Goal: Check status: Check status

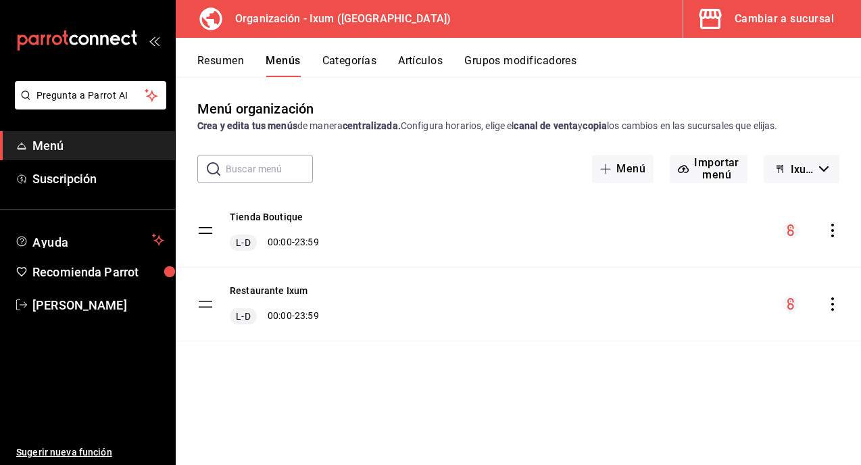
click at [769, 13] on div "Cambiar a sucursal" at bounding box center [783, 18] width 99 height 19
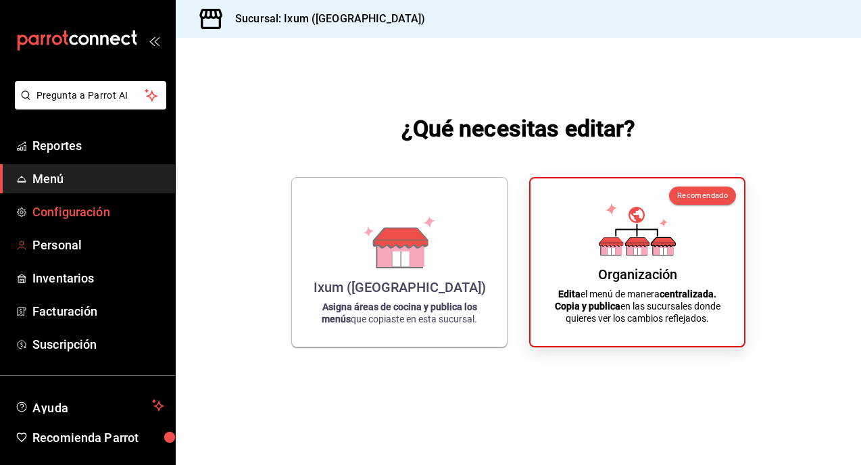
click at [93, 207] on span "Configuración" at bounding box center [98, 212] width 132 height 18
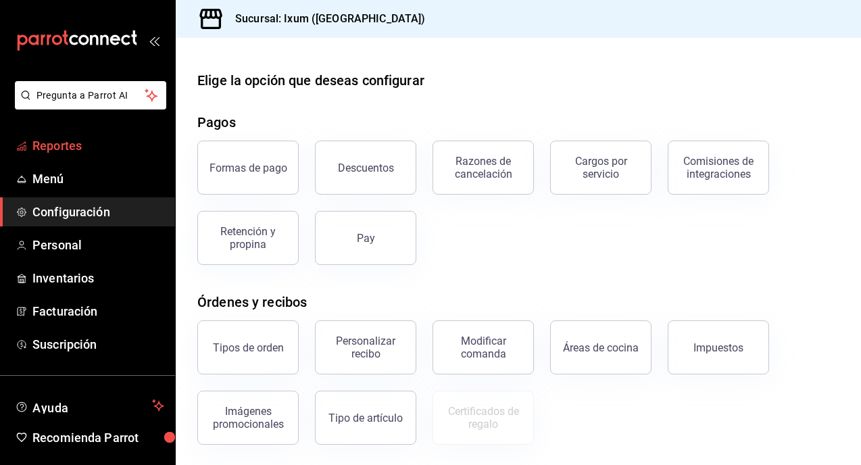
click at [66, 155] on link "Reportes" at bounding box center [87, 145] width 175 height 29
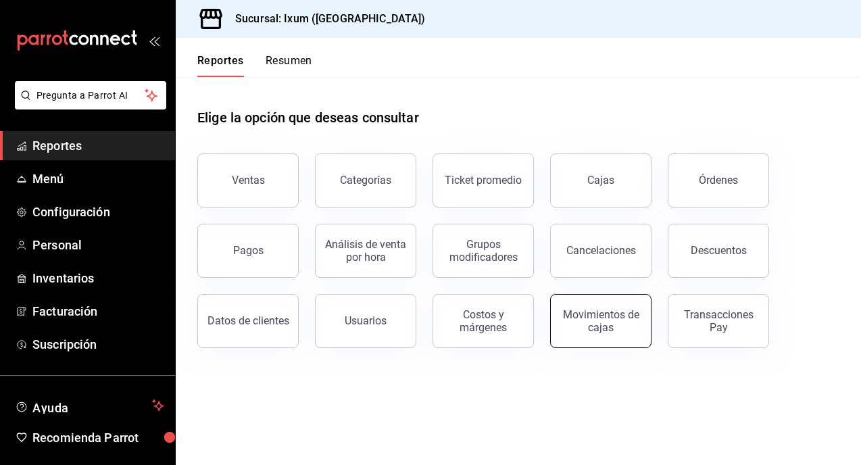
click at [588, 323] on div "Movimientos de cajas" at bounding box center [601, 321] width 84 height 26
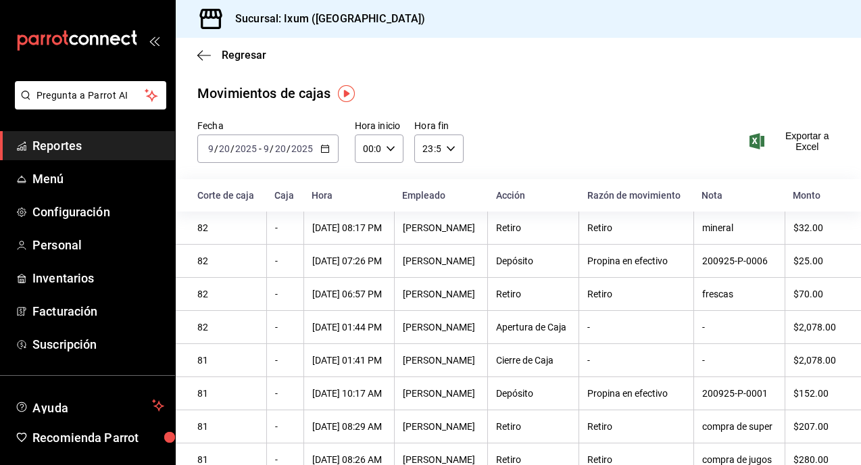
click at [295, 155] on div "[DATE] [DATE] - [DATE] [DATE]" at bounding box center [267, 148] width 141 height 28
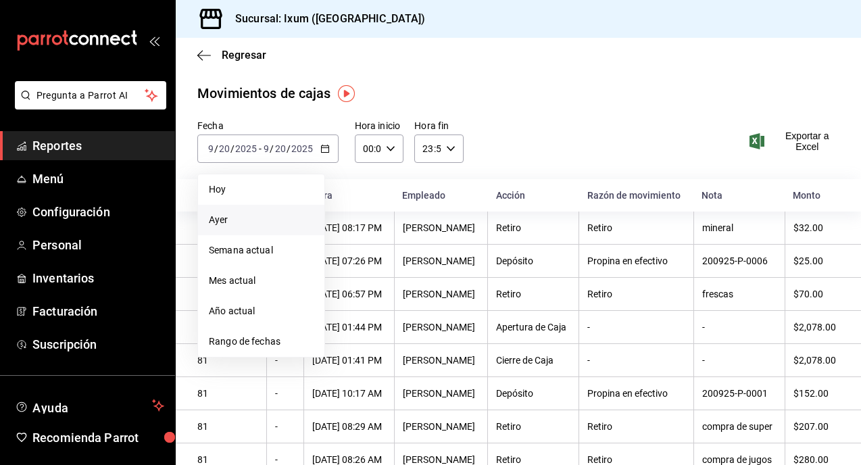
click at [265, 222] on span "Ayer" at bounding box center [261, 220] width 105 height 14
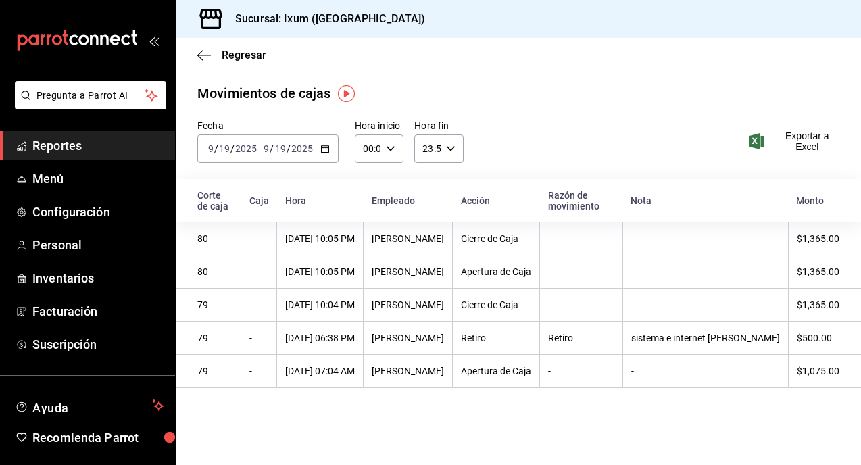
click at [274, 138] on div "[DATE] [DATE] - [DATE] [DATE]" at bounding box center [267, 148] width 141 height 28
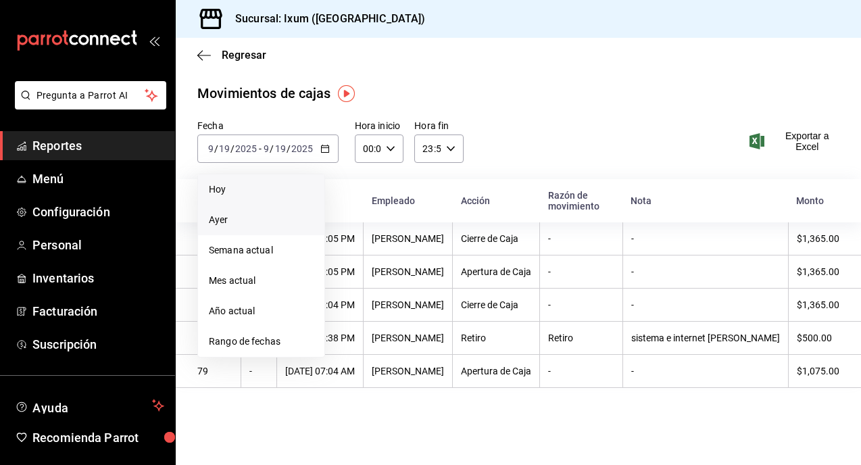
click at [276, 190] on span "Hoy" at bounding box center [261, 189] width 105 height 14
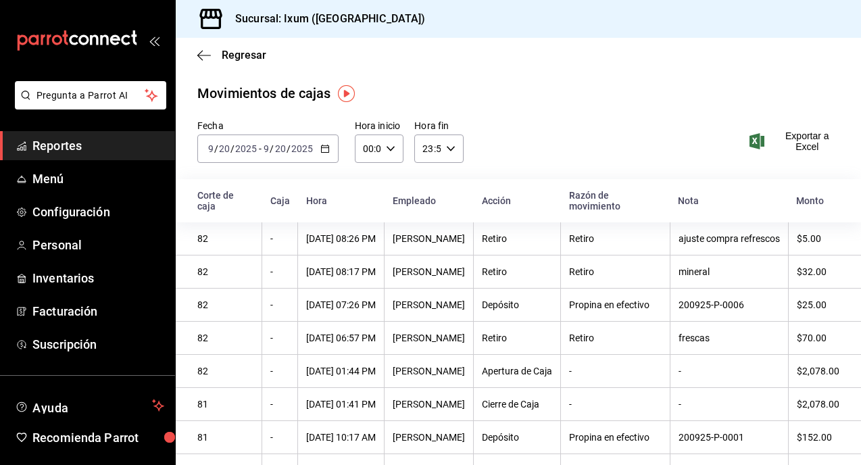
click at [321, 149] on \(Stroke\) "button" at bounding box center [325, 148] width 8 height 7
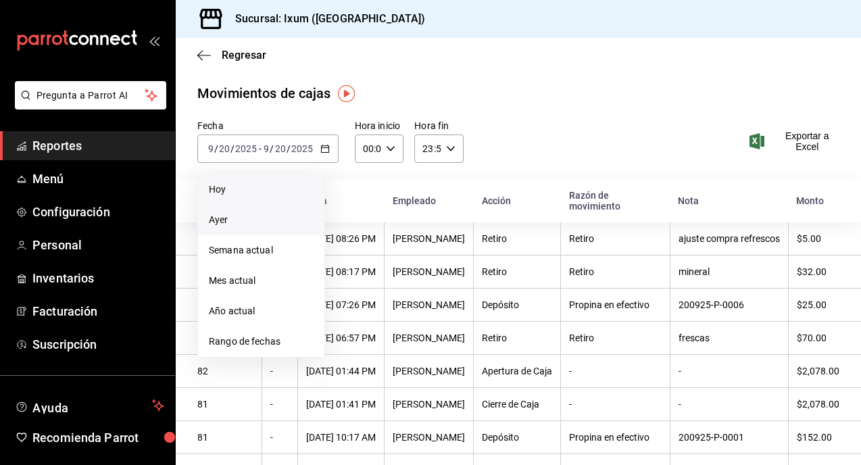
click at [285, 217] on span "Ayer" at bounding box center [261, 220] width 105 height 14
